Goal: Task Accomplishment & Management: Use online tool/utility

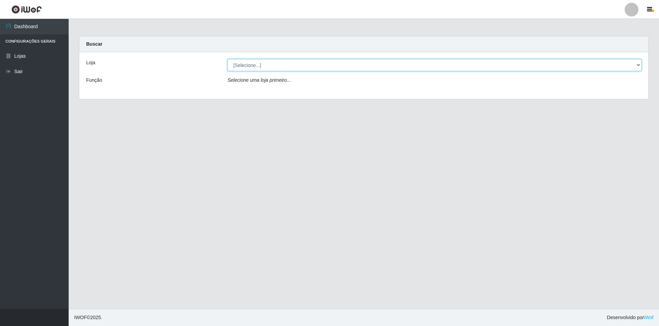
click at [268, 61] on select "[Selecione...] SuperShow - Asa Norte" at bounding box center [434, 65] width 414 height 12
select select "71"
click at [227, 59] on select "[Selecione...] SuperShow - Asa Norte" at bounding box center [434, 65] width 414 height 12
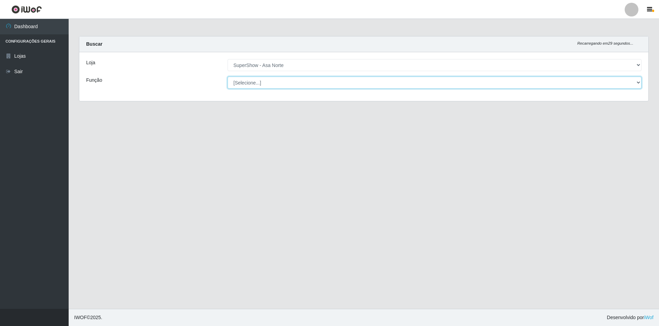
click at [272, 79] on select "[Selecione...] ASG ASG + ASG ++ Auxiliar de Depósito Auxiliar de Depósito + Aux…" at bounding box center [434, 82] width 414 height 12
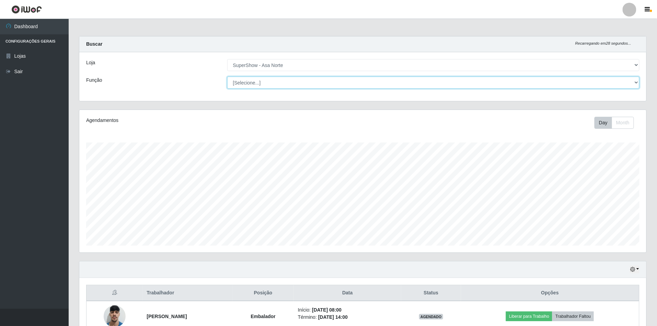
scroll to position [143, 567]
click at [227, 76] on select "[Selecione...] ASG ASG + ASG ++ Auxiliar de Depósito Auxiliar de Depósito + Aux…" at bounding box center [433, 82] width 412 height 12
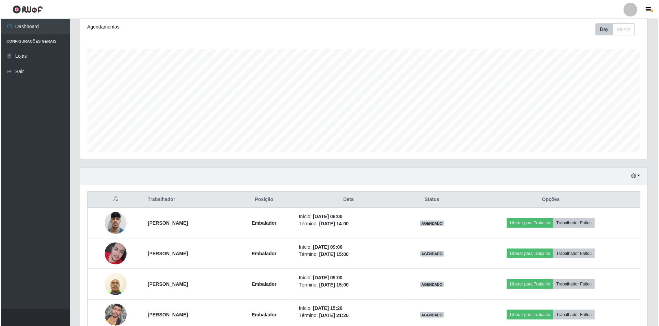
scroll to position [132, 0]
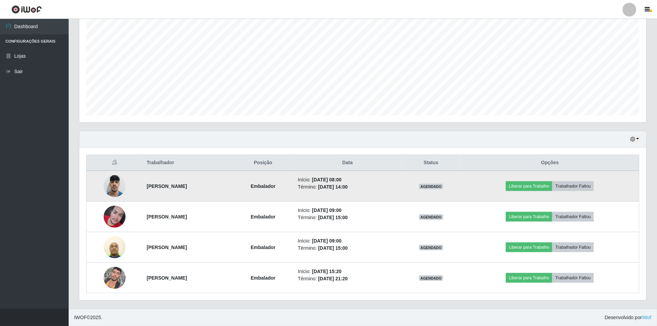
click at [114, 181] on img at bounding box center [115, 185] width 22 height 29
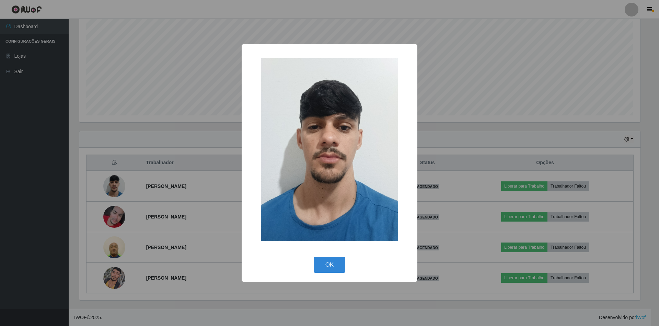
click at [314, 257] on button "OK" at bounding box center [330, 265] width 32 height 16
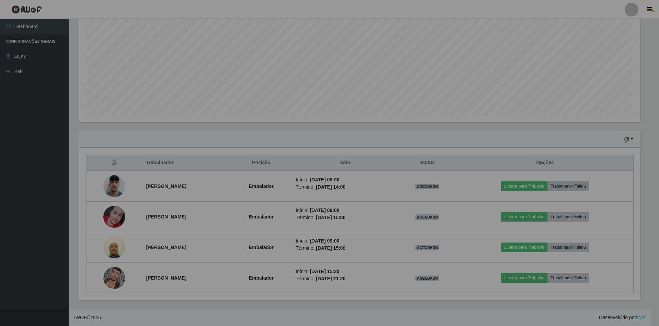
scroll to position [143, 567]
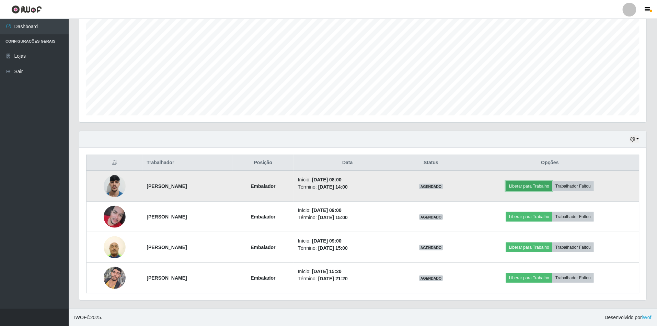
click at [533, 184] on button "Liberar para Trabalho" at bounding box center [529, 186] width 46 height 10
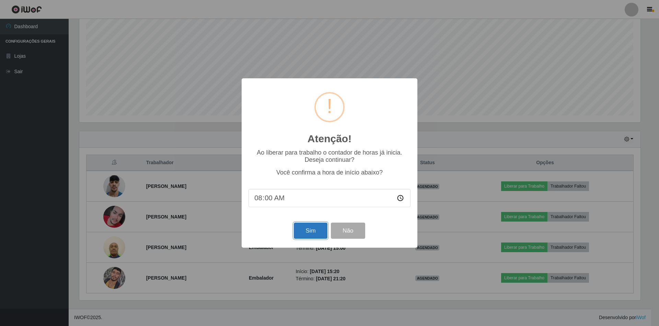
click at [311, 229] on button "Sim" at bounding box center [310, 230] width 33 height 16
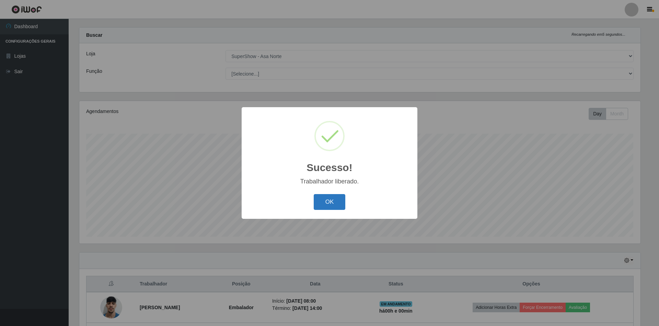
click at [332, 202] on button "OK" at bounding box center [330, 202] width 32 height 16
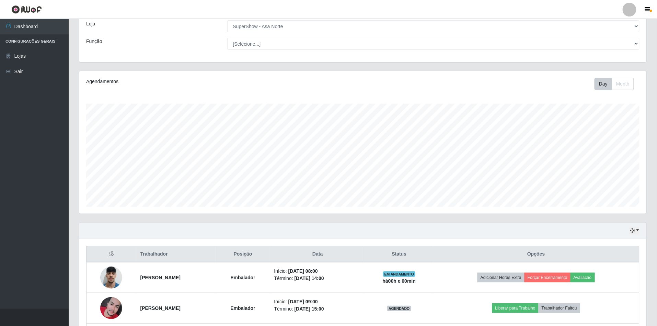
scroll to position [132, 0]
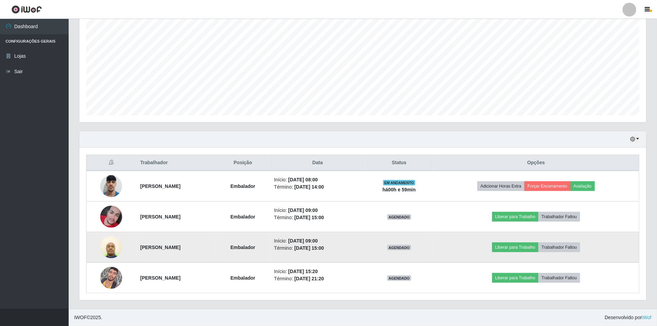
click at [107, 249] on img at bounding box center [111, 246] width 22 height 29
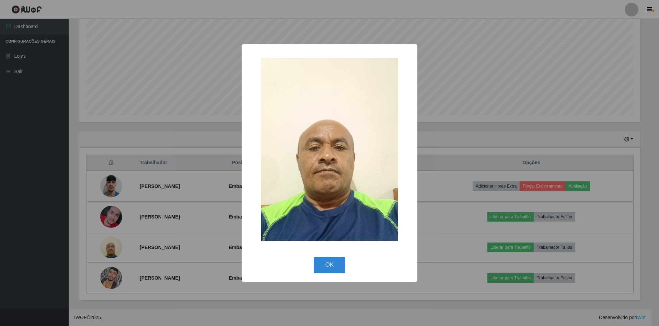
click at [314, 257] on button "OK" at bounding box center [330, 265] width 32 height 16
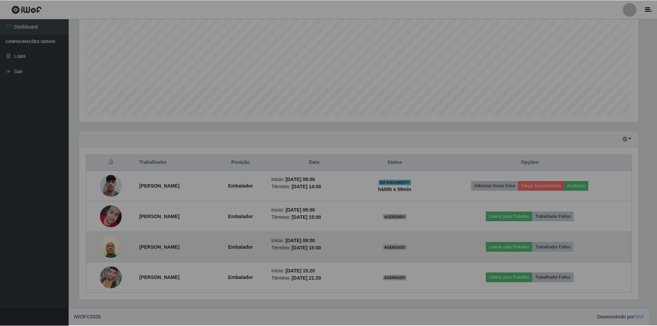
scroll to position [143, 567]
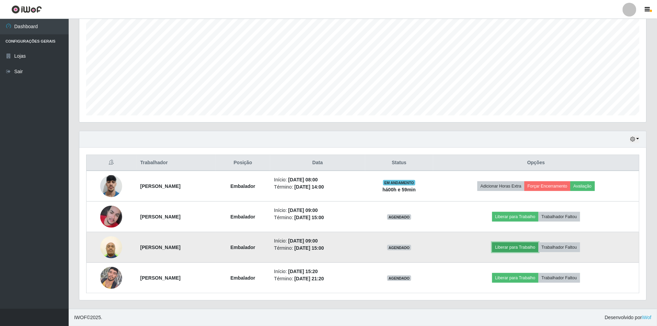
click at [516, 246] on button "Liberar para Trabalho" at bounding box center [515, 247] width 46 height 10
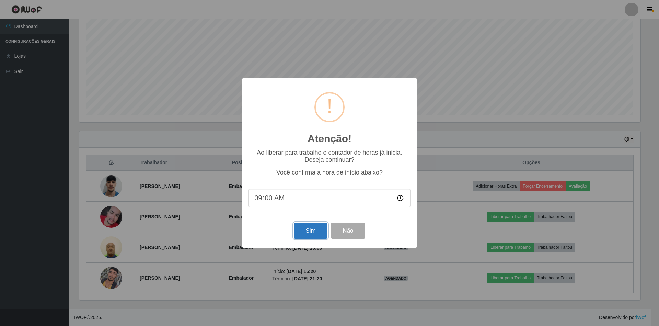
click at [317, 231] on button "Sim" at bounding box center [310, 230] width 33 height 16
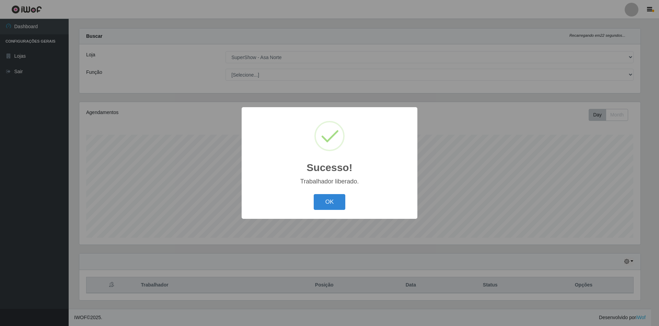
click at [314, 194] on button "OK" at bounding box center [330, 202] width 32 height 16
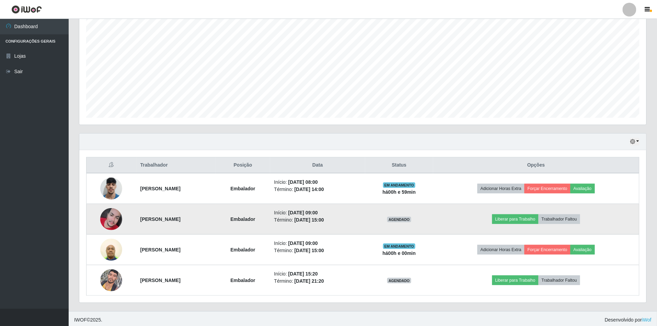
scroll to position [132, 0]
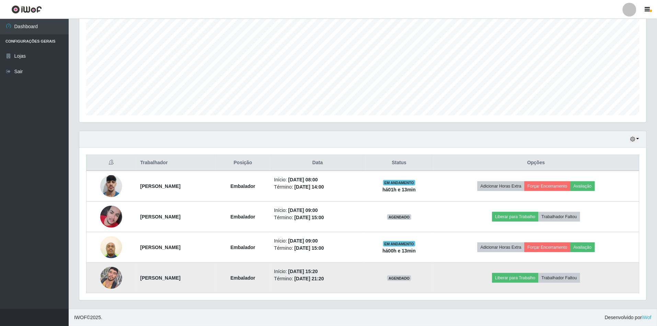
click at [102, 278] on img at bounding box center [111, 277] width 22 height 29
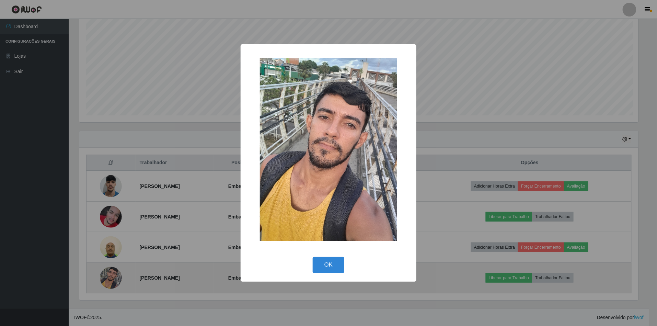
scroll to position [143, 561]
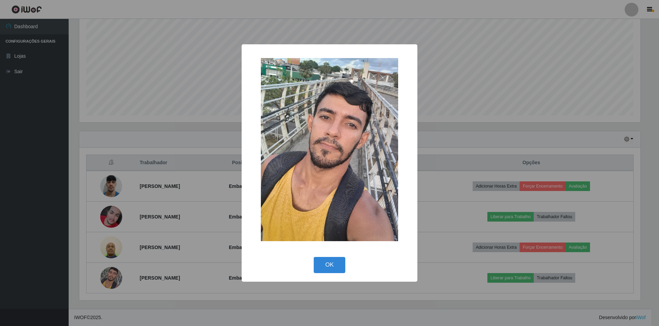
drag, startPoint x: 113, startPoint y: 237, endPoint x: 114, endPoint y: 226, distance: 11.0
click at [114, 236] on div "× OK Cancel" at bounding box center [329, 163] width 659 height 326
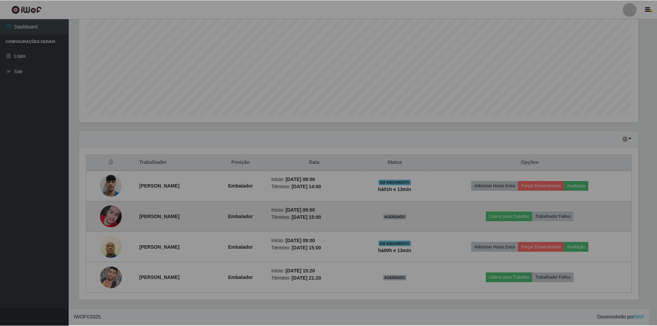
scroll to position [143, 567]
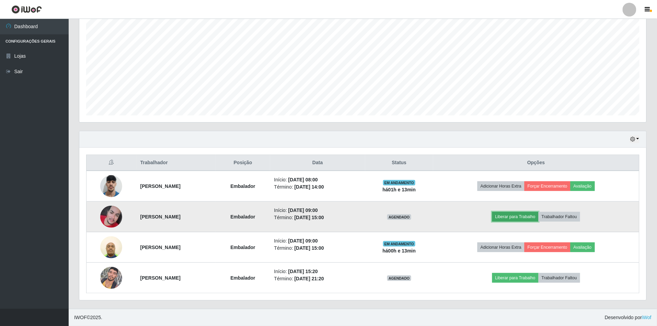
click at [507, 217] on button "Liberar para Trabalho" at bounding box center [515, 217] width 46 height 10
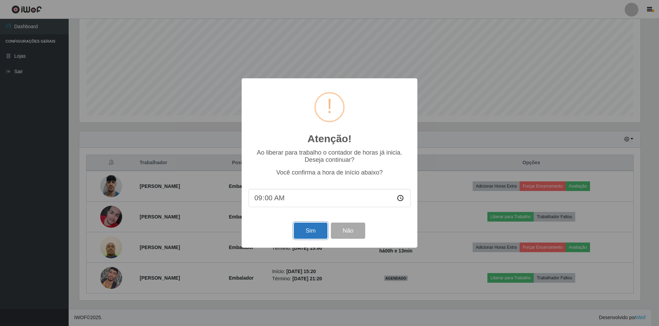
click at [316, 228] on button "Sim" at bounding box center [310, 230] width 33 height 16
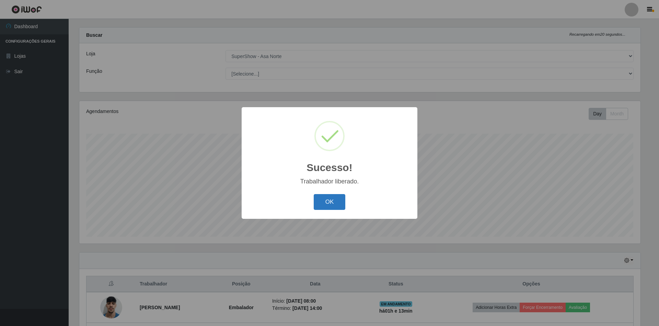
click at [327, 208] on button "OK" at bounding box center [330, 202] width 32 height 16
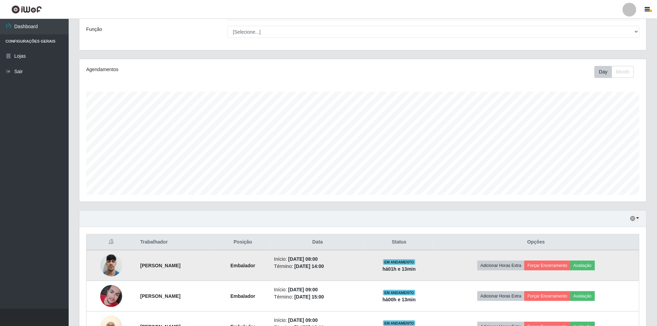
scroll to position [101, 0]
